Goal: Task Accomplishment & Management: Manage account settings

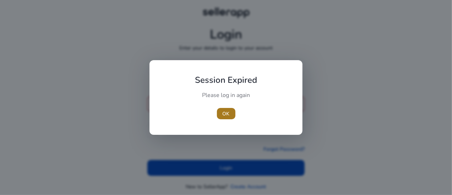
click at [233, 115] on span "button" at bounding box center [226, 113] width 18 height 17
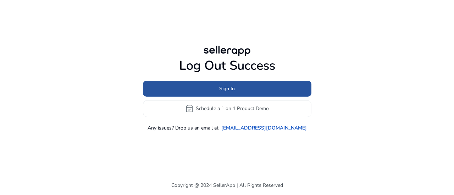
click at [224, 93] on span at bounding box center [227, 88] width 169 height 17
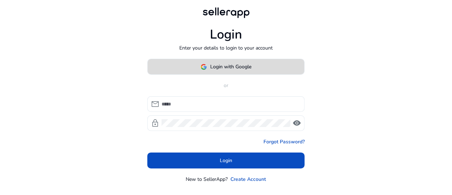
click at [224, 74] on span at bounding box center [226, 67] width 156 height 17
